Goal: Transaction & Acquisition: Purchase product/service

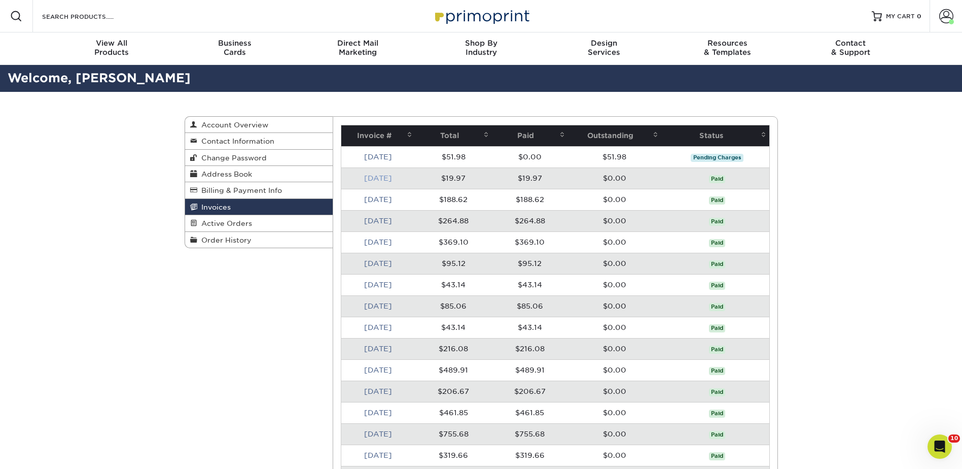
click at [381, 178] on link "Jul 2025" at bounding box center [378, 178] width 28 height 8
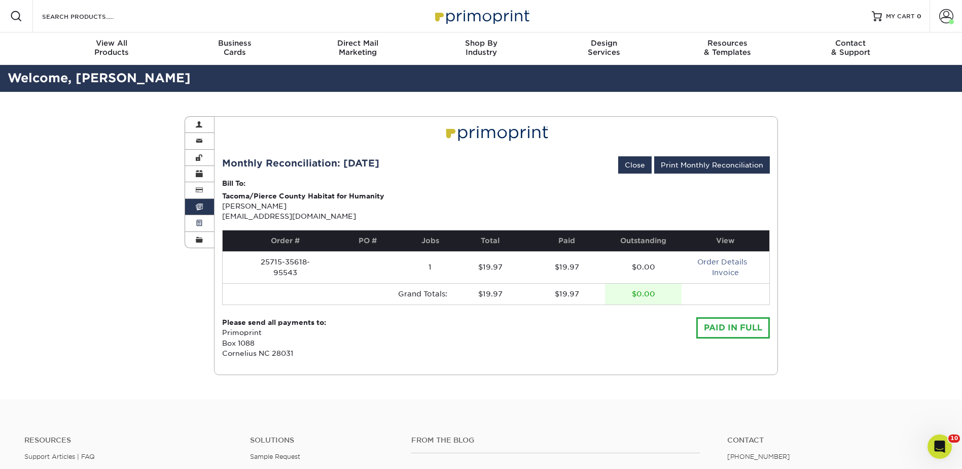
click at [204, 224] on link "Active Orders" at bounding box center [199, 223] width 29 height 16
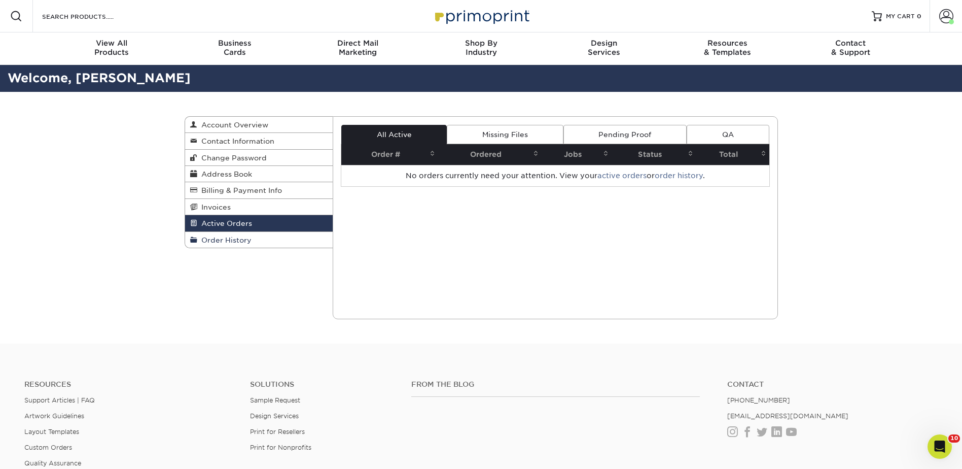
click at [205, 240] on span "Order History" at bounding box center [224, 240] width 54 height 8
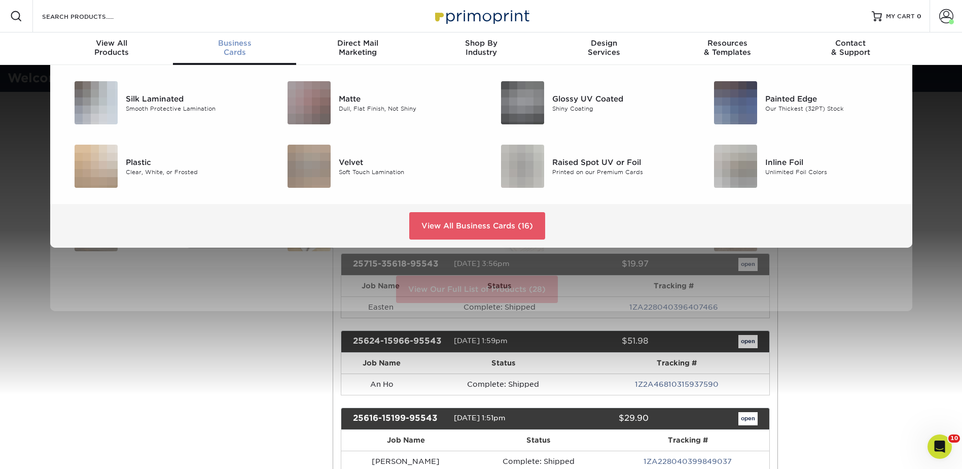
drag, startPoint x: 235, startPoint y: 49, endPoint x: 241, endPoint y: 50, distance: 6.3
click at [236, 49] on div "Business Cards" at bounding box center [234, 48] width 123 height 18
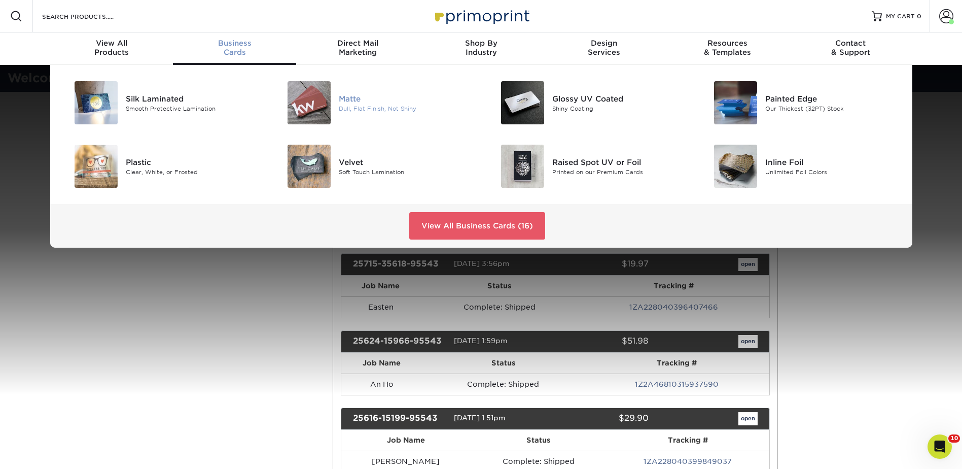
click at [364, 91] on div "Matte Dull, Flat Finish, Not Shiny" at bounding box center [410, 102] width 142 height 43
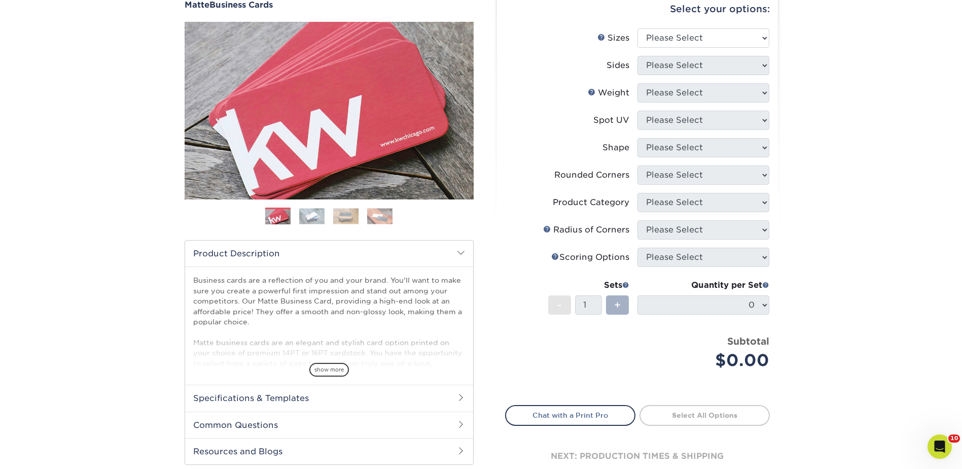
click at [615, 301] on span "+" at bounding box center [617, 304] width 7 height 15
click at [712, 37] on select "Please Select 1.5" x 3.5" - Mini 1.75" x 3.5" - Mini 2" x 2" - Square 2" x 3" -…" at bounding box center [704, 37] width 132 height 19
select select "2.00x3.50"
click at [638, 28] on select "Please Select 1.5" x 3.5" - Mini 1.75" x 3.5" - Mini 2" x 2" - Square 2" x 3" -…" at bounding box center [704, 37] width 132 height 19
click at [688, 65] on select "Please Select Print Both Sides Print Front Only" at bounding box center [704, 65] width 132 height 19
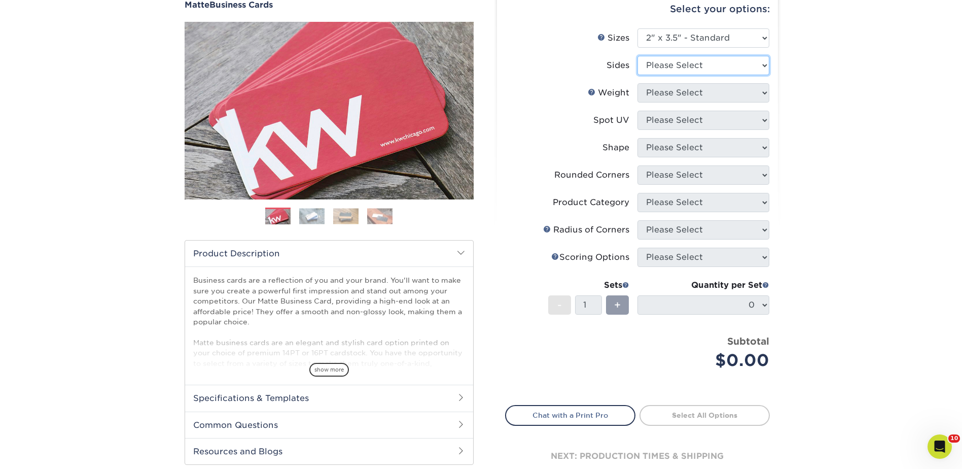
select select "13abbda7-1d64-4f25-8bb2-c179b224825d"
click at [638, 56] on select "Please Select Print Both Sides Print Front Only" at bounding box center [704, 65] width 132 height 19
click at [680, 91] on select "Please Select 16PT 14PT" at bounding box center [704, 92] width 132 height 19
select select "16PT"
click at [638, 83] on select "Please Select 16PT 14PT" at bounding box center [704, 92] width 132 height 19
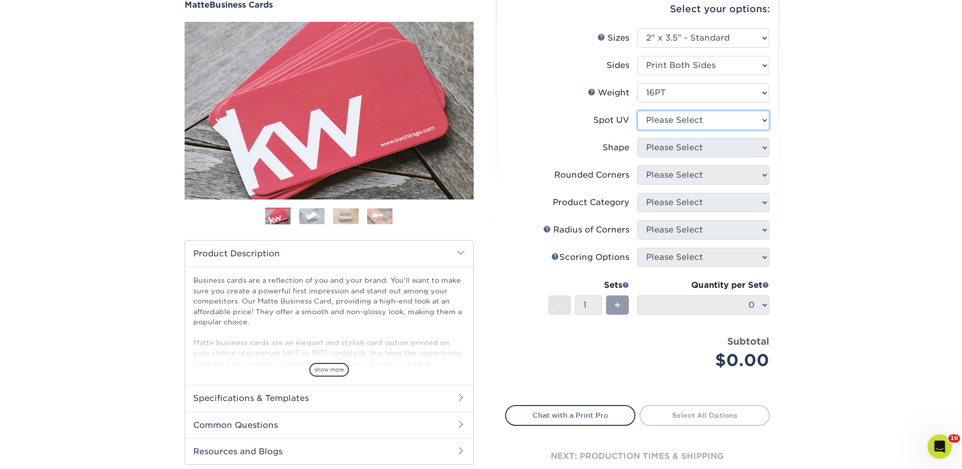
click at [673, 123] on select "Please Select No Spot UV Front and Back (Both Sides) Front Only Back Only" at bounding box center [704, 120] width 132 height 19
select select "3"
click at [638, 111] on select "Please Select No Spot UV Front and Back (Both Sides) Front Only Back Only" at bounding box center [704, 120] width 132 height 19
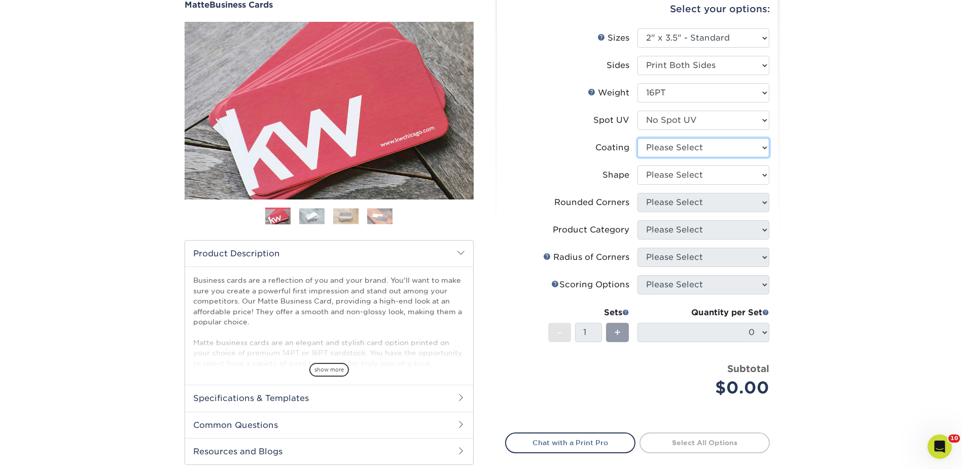
click at [680, 149] on select at bounding box center [704, 147] width 132 height 19
select select "121bb7b5-3b4d-429f-bd8d-bbf80e953313"
click at [638, 138] on select at bounding box center [704, 147] width 132 height 19
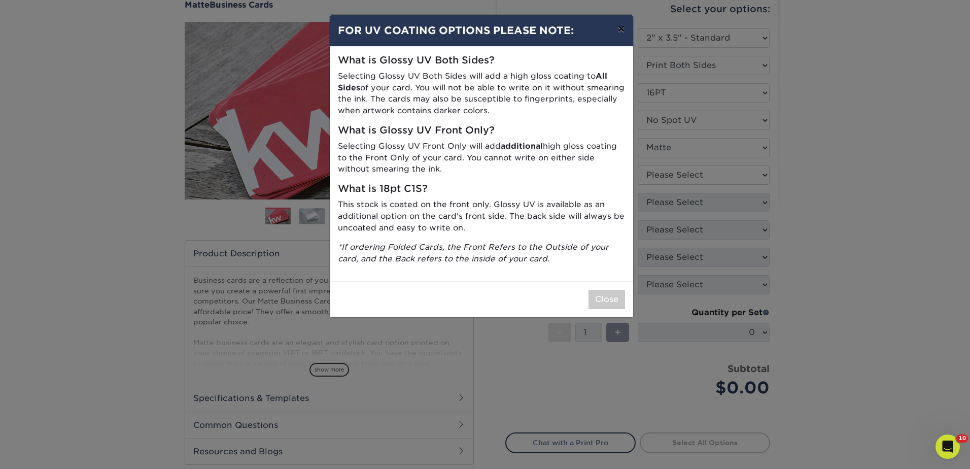
click at [622, 32] on button "×" at bounding box center [620, 29] width 23 height 28
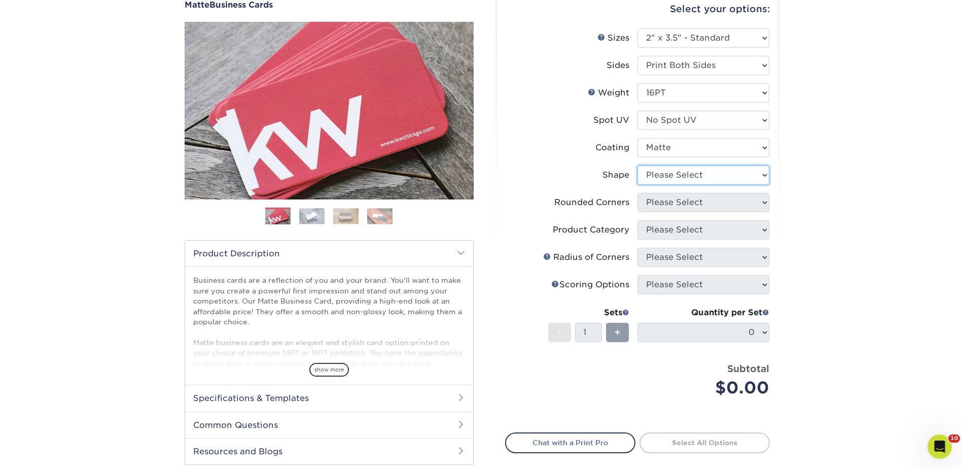
click at [673, 175] on select "Please Select Standard Oval" at bounding box center [704, 174] width 132 height 19
select select "standard"
click at [638, 165] on select "Please Select Standard Oval" at bounding box center [704, 174] width 132 height 19
click at [676, 202] on select "Please Select Yes - Round 2 Corners Yes - Round 4 Corners No" at bounding box center [704, 202] width 132 height 19
select select "0"
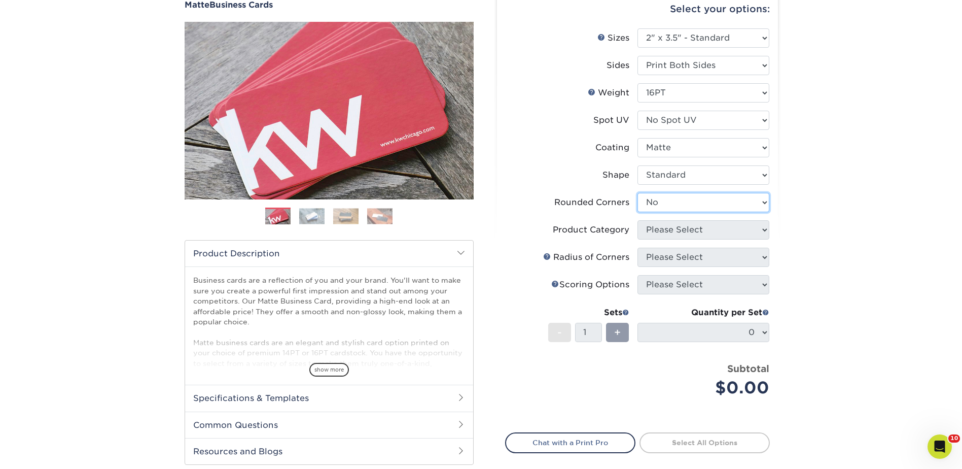
click at [638, 193] on select "Please Select Yes - Round 2 Corners Yes - Round 4 Corners No" at bounding box center [704, 202] width 132 height 19
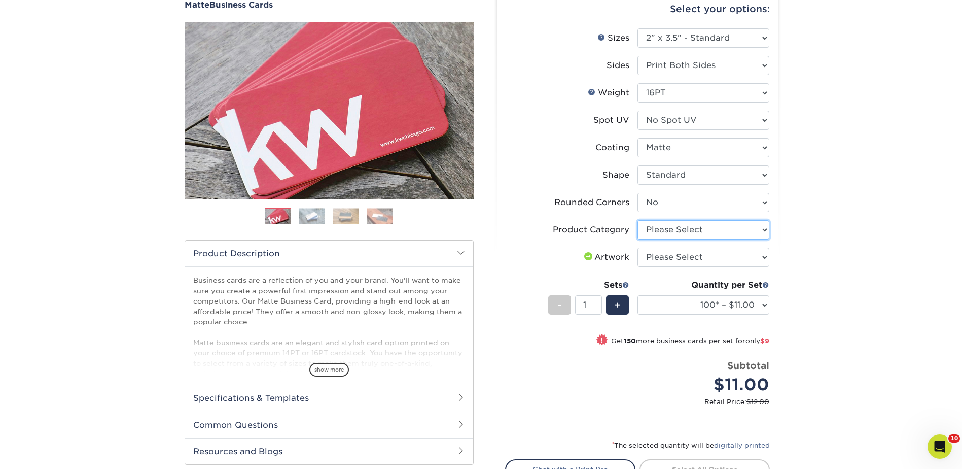
click at [690, 231] on select "Please Select Business Cards" at bounding box center [704, 229] width 132 height 19
select select "3b5148f1-0588-4f88-a218-97bcfdce65c1"
click at [638, 220] on select "Please Select Business Cards" at bounding box center [704, 229] width 132 height 19
click at [703, 260] on select "Please Select I will upload files I need a design - $100" at bounding box center [704, 257] width 132 height 19
select select "upload"
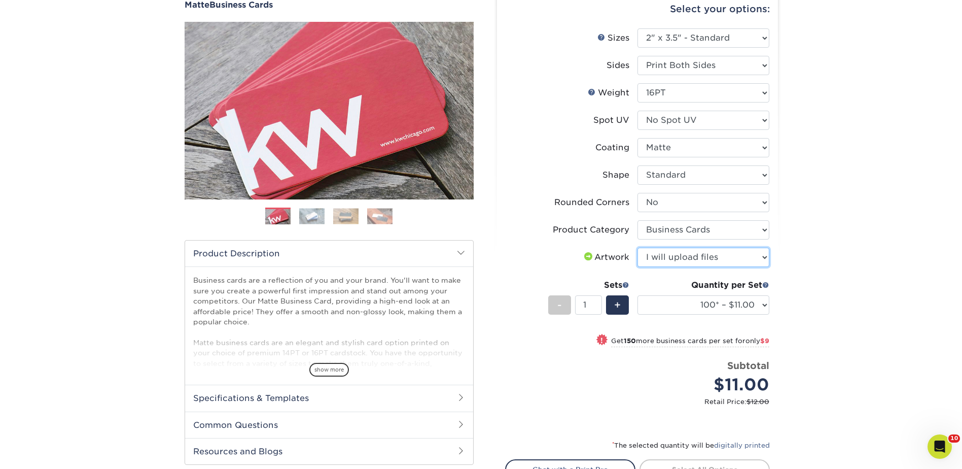
click at [638, 248] on select "Please Select I will upload files I need a design - $100" at bounding box center [704, 257] width 132 height 19
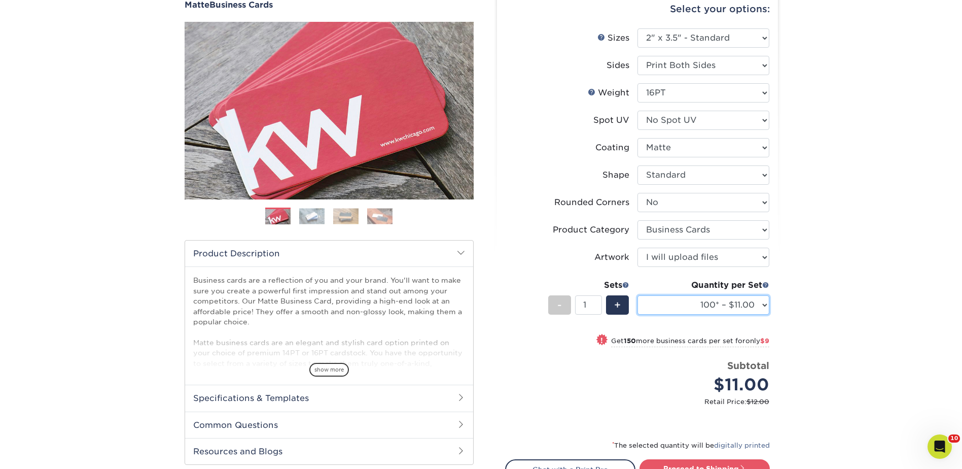
click at [761, 304] on select "100* – $11.00 250* – $20.00 500 – $39.00 1000 – $49.00 2500 – $87.00 5000 – $16…" at bounding box center [704, 304] width 132 height 19
click at [801, 291] on div "Products Business Cards Matte Business Cards Previous Next 100 $ 8" at bounding box center [481, 270] width 962 height 614
